Goal: Register for event/course

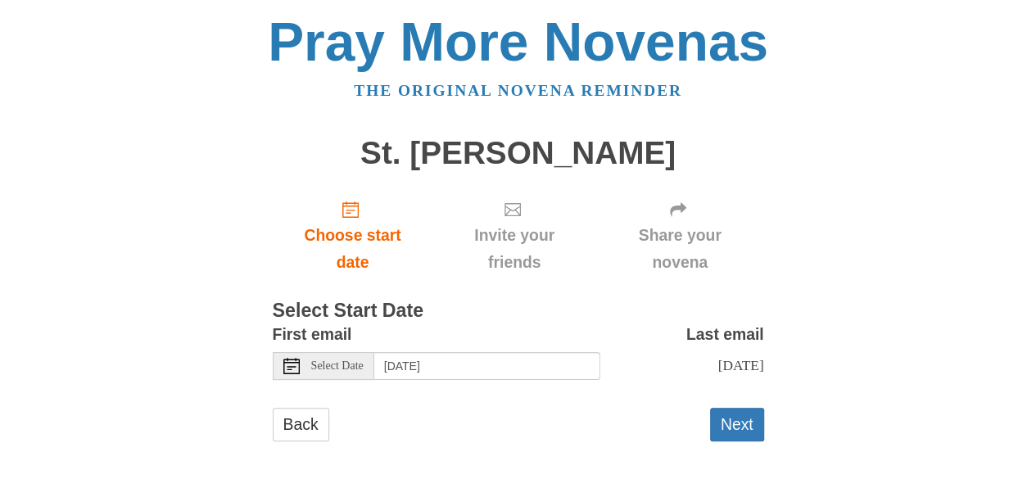
scroll to position [10, 0]
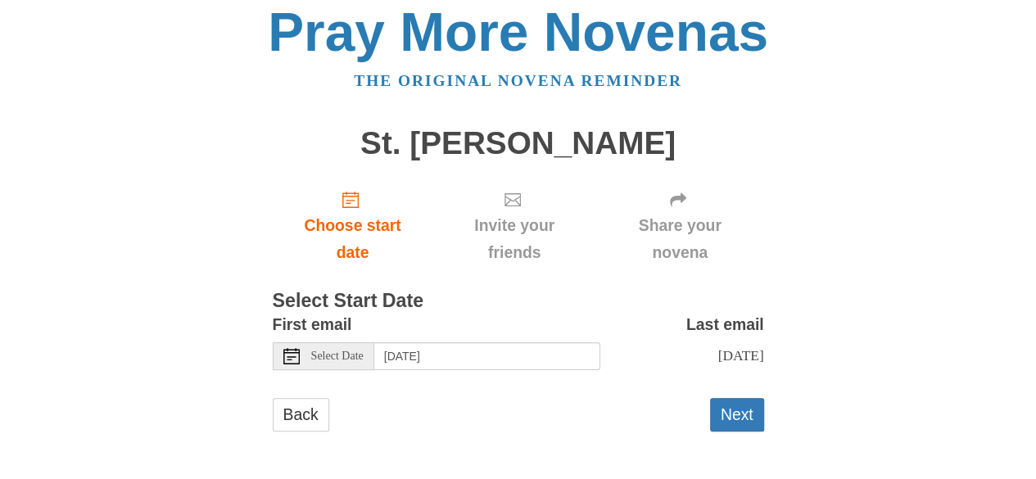
click at [342, 364] on div "Select Date" at bounding box center [324, 356] width 102 height 28
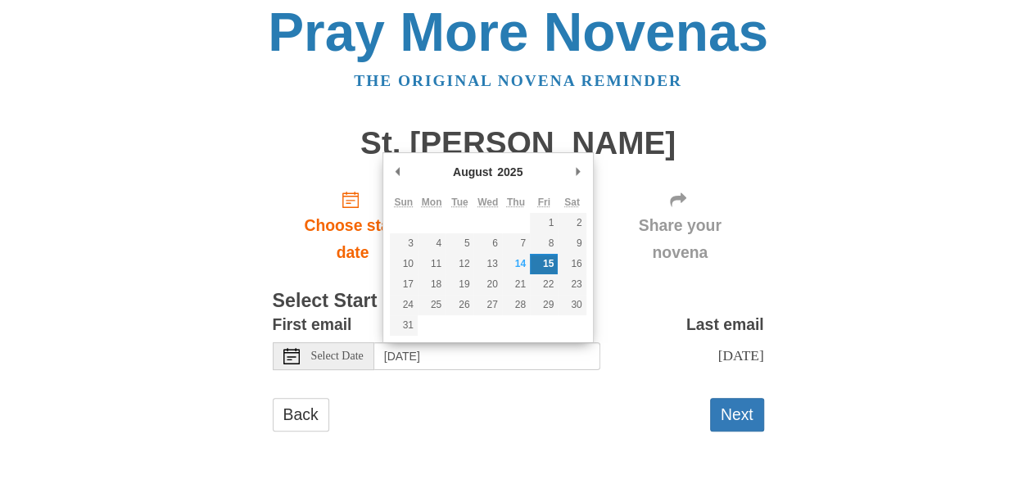
click at [342, 364] on div "Select Date" at bounding box center [324, 356] width 102 height 28
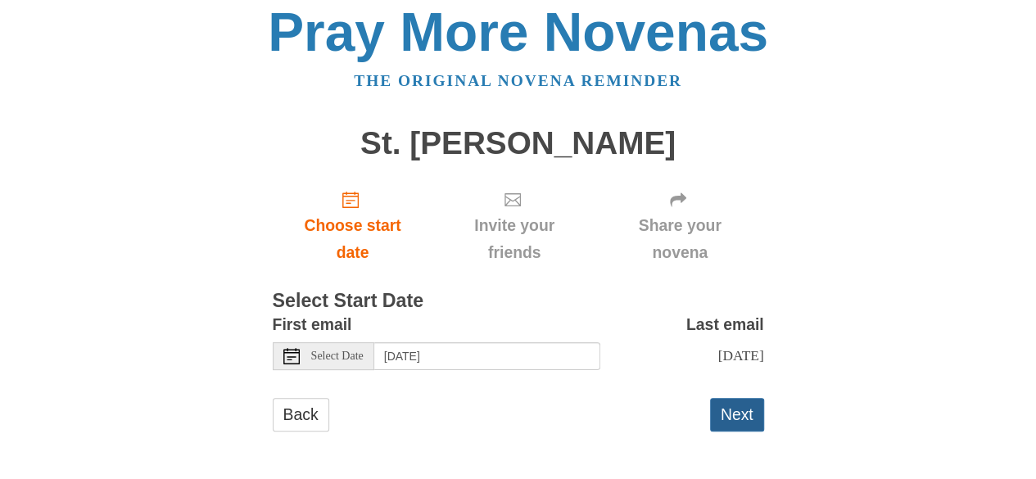
click at [739, 413] on button "Next" at bounding box center [737, 415] width 54 height 34
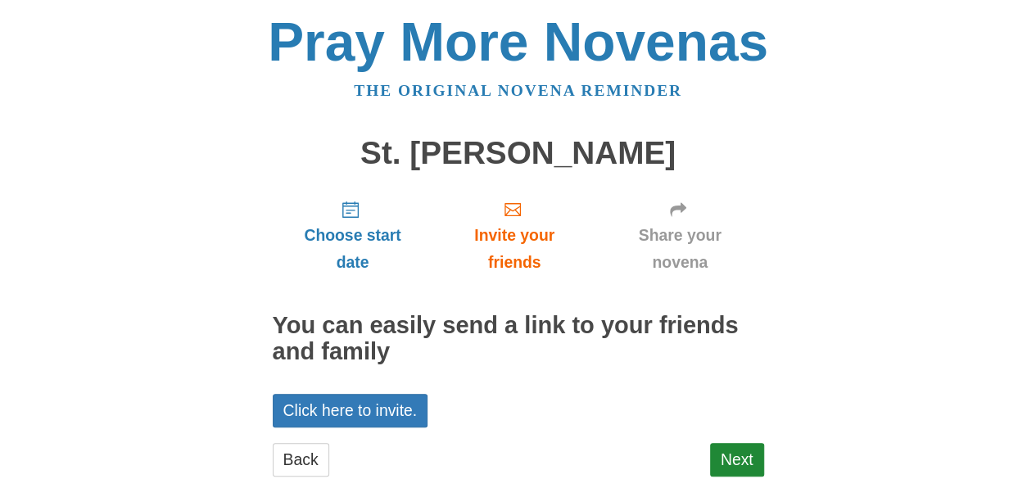
click at [739, 413] on div "Choose start date Invite your friends Share your novena You can easily send a l…" at bounding box center [518, 339] width 491 height 305
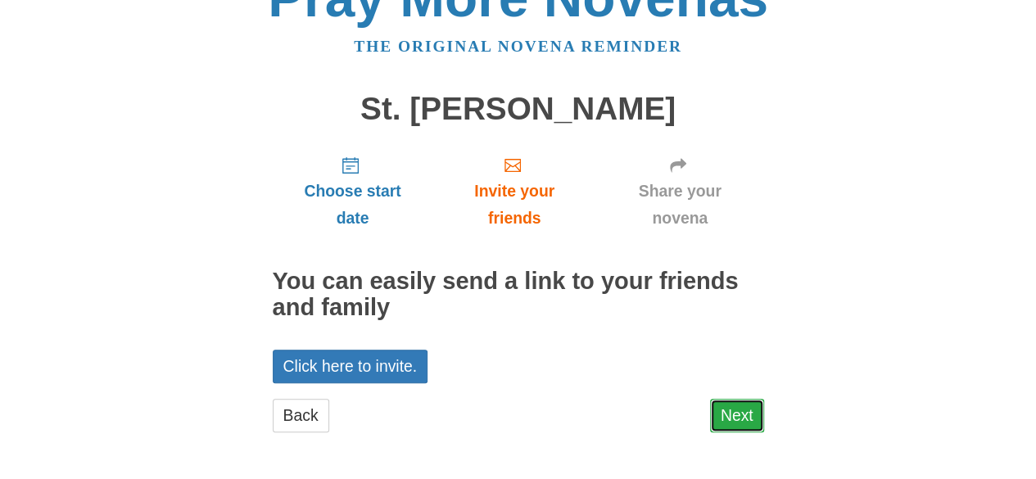
click at [738, 413] on link "Next" at bounding box center [737, 416] width 54 height 34
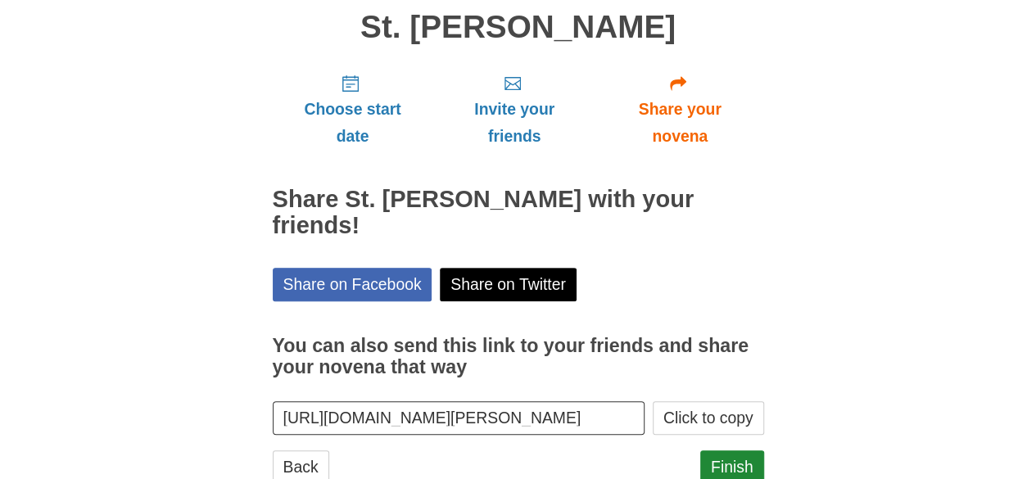
scroll to position [151, 0]
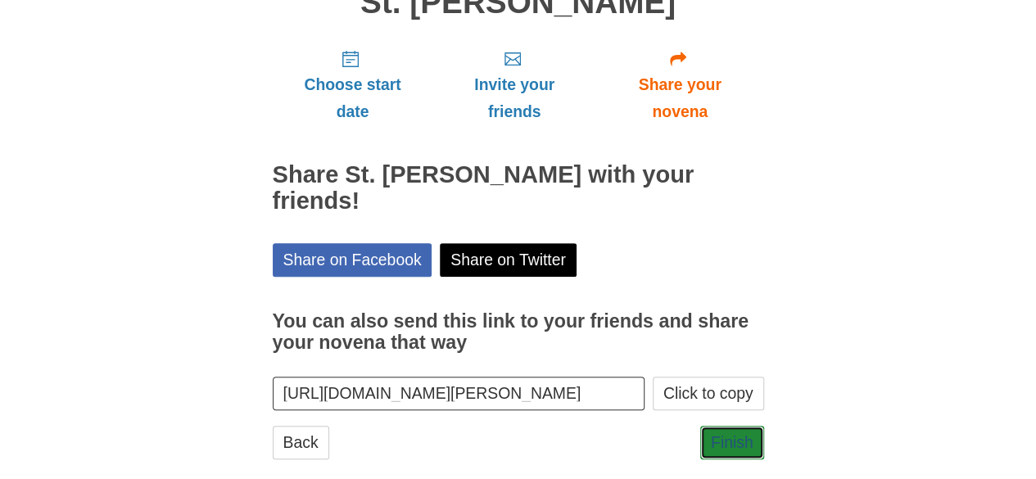
click at [738, 426] on link "Finish" at bounding box center [732, 443] width 64 height 34
